Goal: Transaction & Acquisition: Purchase product/service

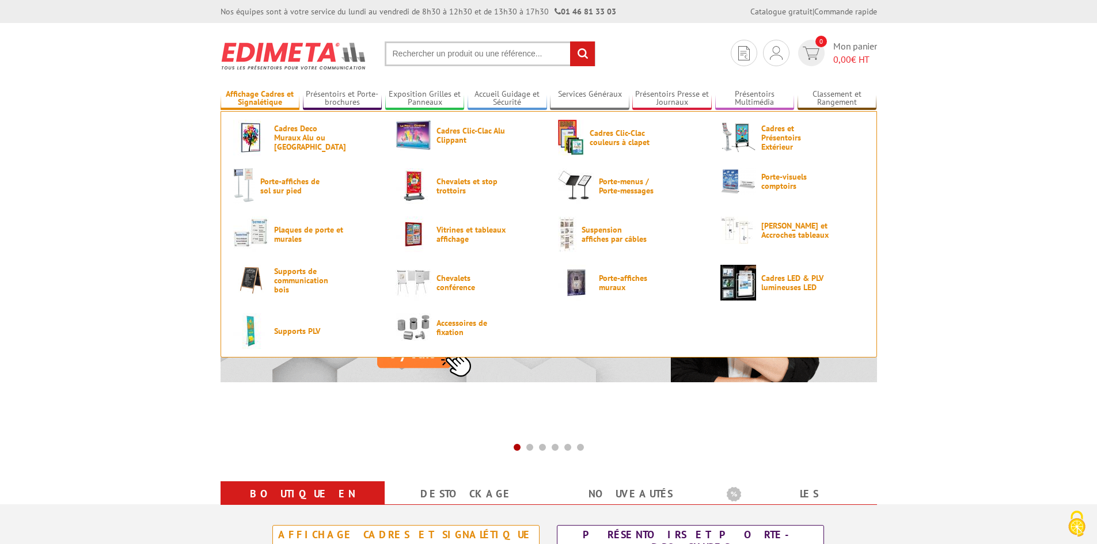
click at [253, 97] on link "Affichage Cadres et Signalétique" at bounding box center [260, 98] width 79 height 19
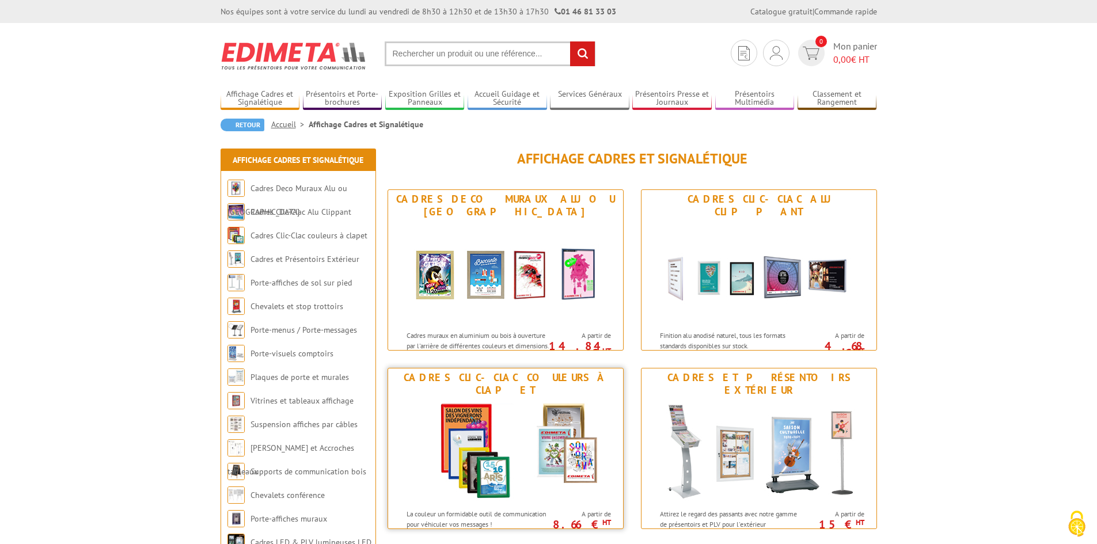
click at [531, 406] on img at bounding box center [505, 452] width 213 height 104
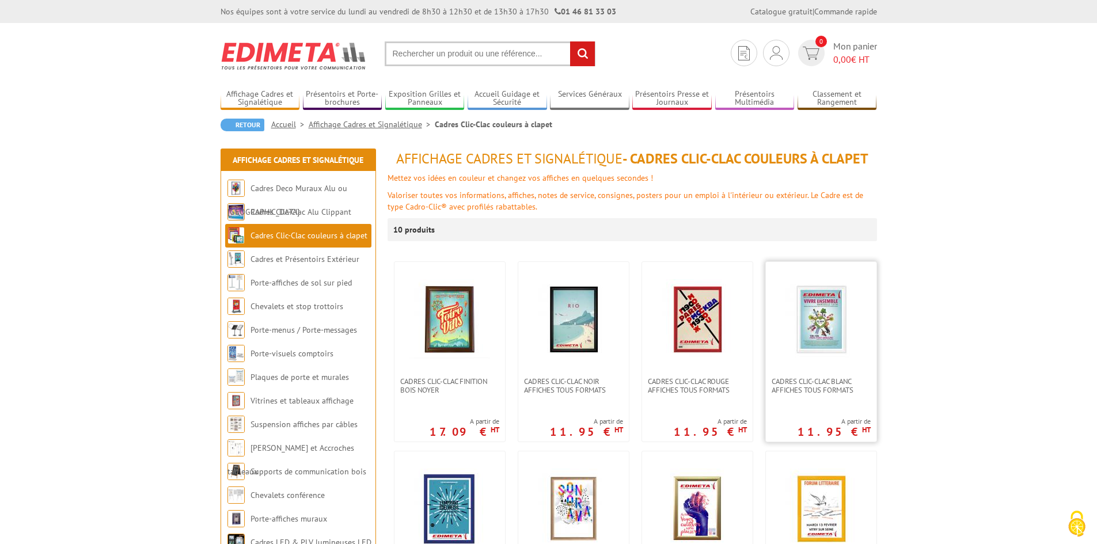
drag, startPoint x: 852, startPoint y: 387, endPoint x: 840, endPoint y: 397, distance: 15.9
click at [852, 386] on span "Cadres clic-clac blanc affiches tous formats" at bounding box center [821, 385] width 99 height 17
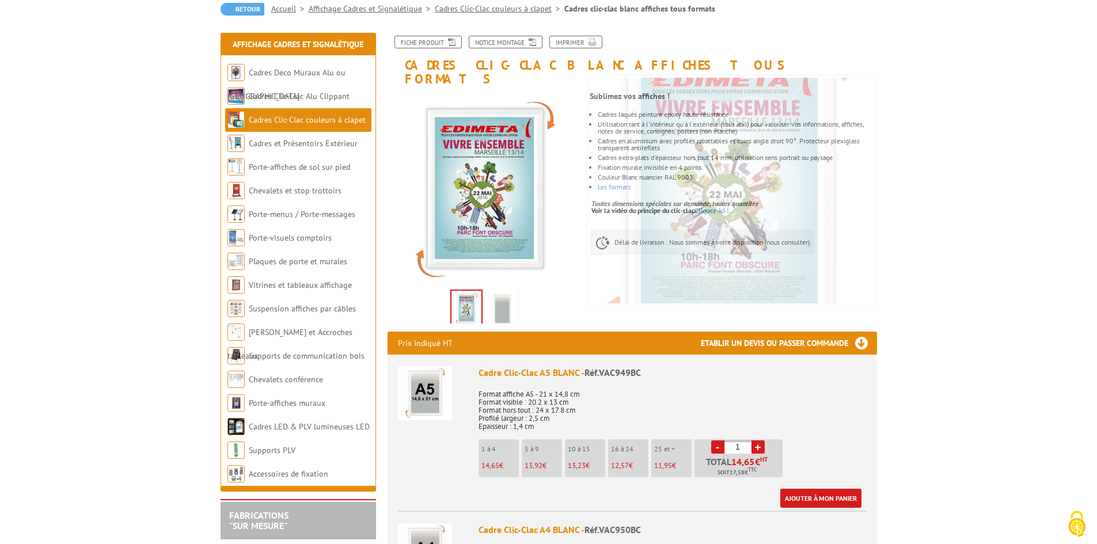
scroll to position [288, 0]
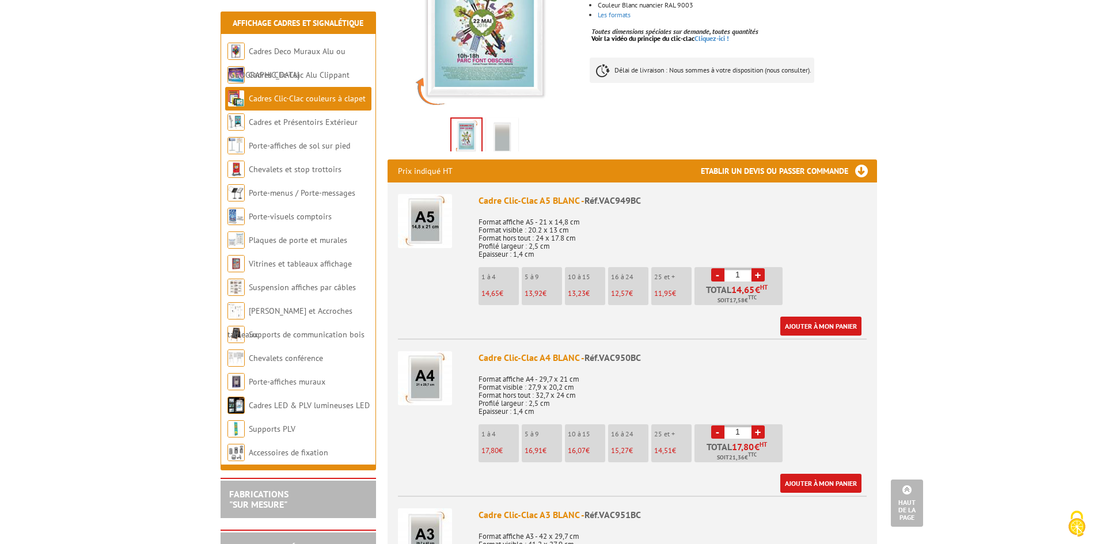
drag, startPoint x: 51, startPoint y: 389, endPoint x: 50, endPoint y: 397, distance: 8.1
